Goal: Task Accomplishment & Management: Manage account settings

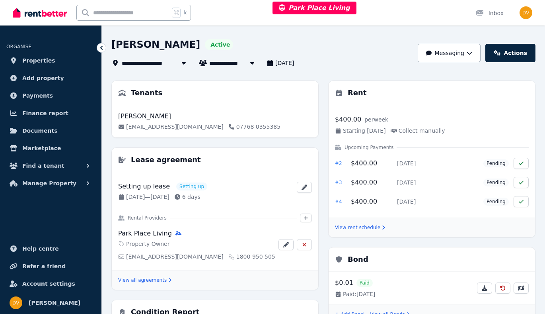
scroll to position [60, 0]
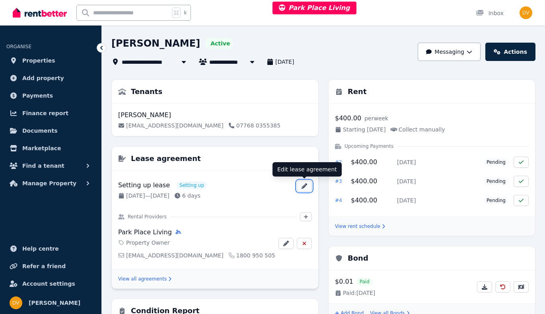
click at [304, 185] on icon "button" at bounding box center [305, 186] width 6 height 6
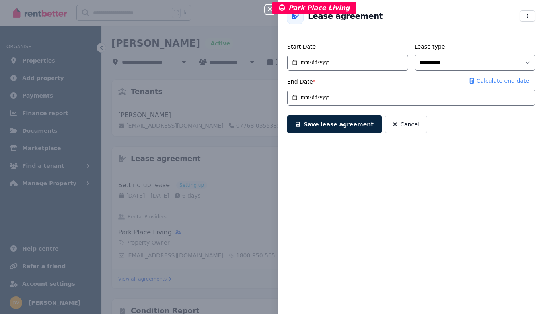
click at [269, 10] on icon "button" at bounding box center [270, 9] width 4 height 4
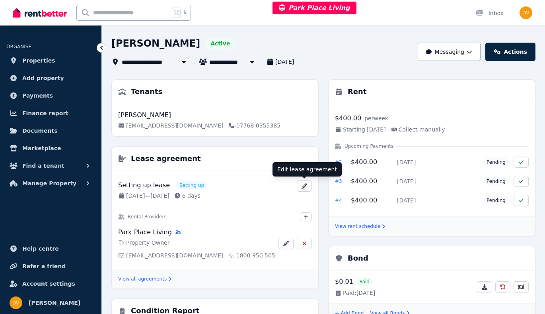
click at [364, 70] on div "**********" at bounding box center [323, 318] width 424 height 636
click at [142, 279] on link "View all agreements" at bounding box center [144, 278] width 53 height 6
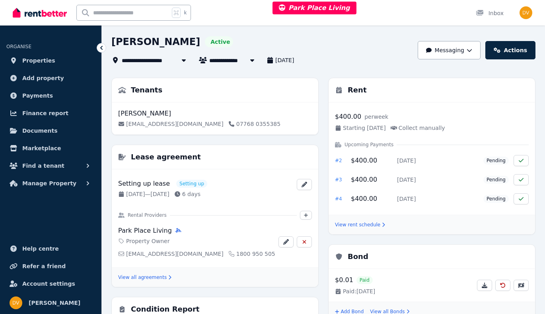
scroll to position [64, 0]
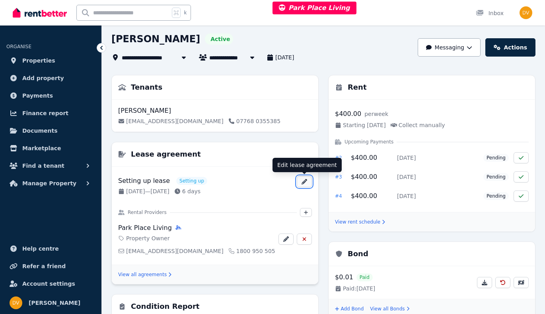
click at [303, 181] on icon "button" at bounding box center [304, 182] width 6 height 6
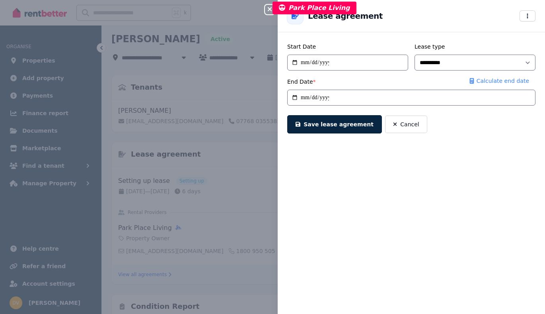
click at [269, 10] on icon "button" at bounding box center [270, 9] width 10 height 6
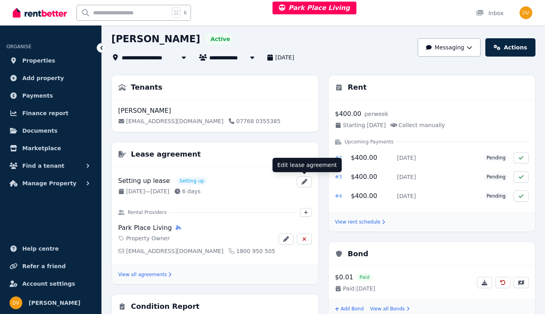
click at [364, 223] on link "View rent schedule" at bounding box center [360, 221] width 50 height 6
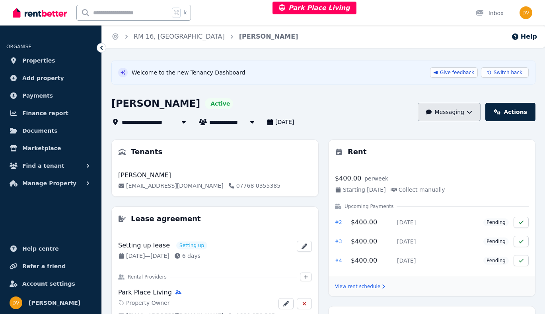
click at [472, 113] on icon "button" at bounding box center [469, 112] width 5 height 3
